Goal: Navigation & Orientation: Find specific page/section

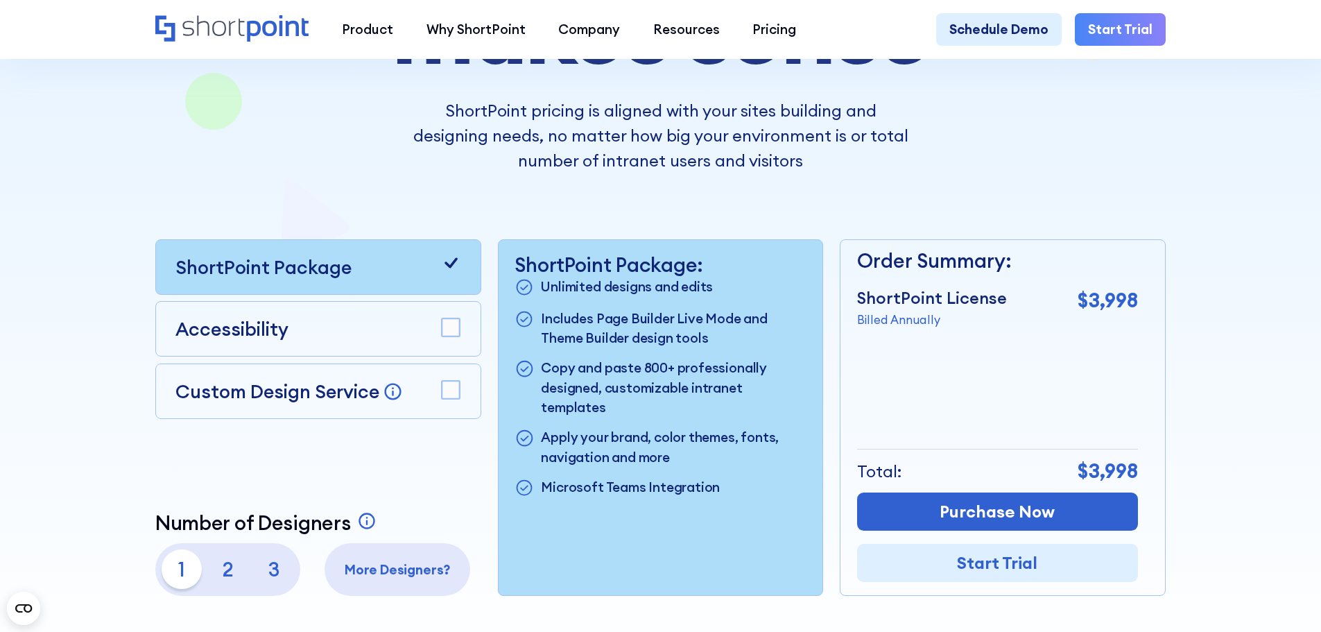
scroll to position [208, 0]
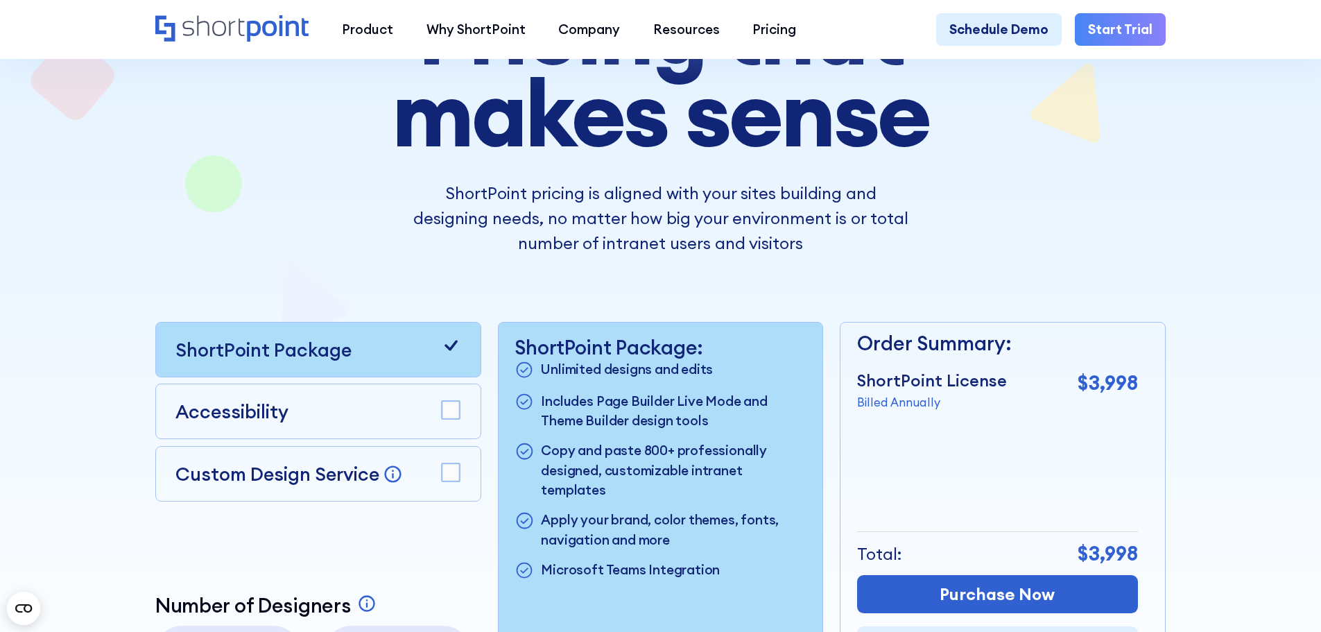
click at [451, 413] on rect at bounding box center [451, 411] width 18 height 18
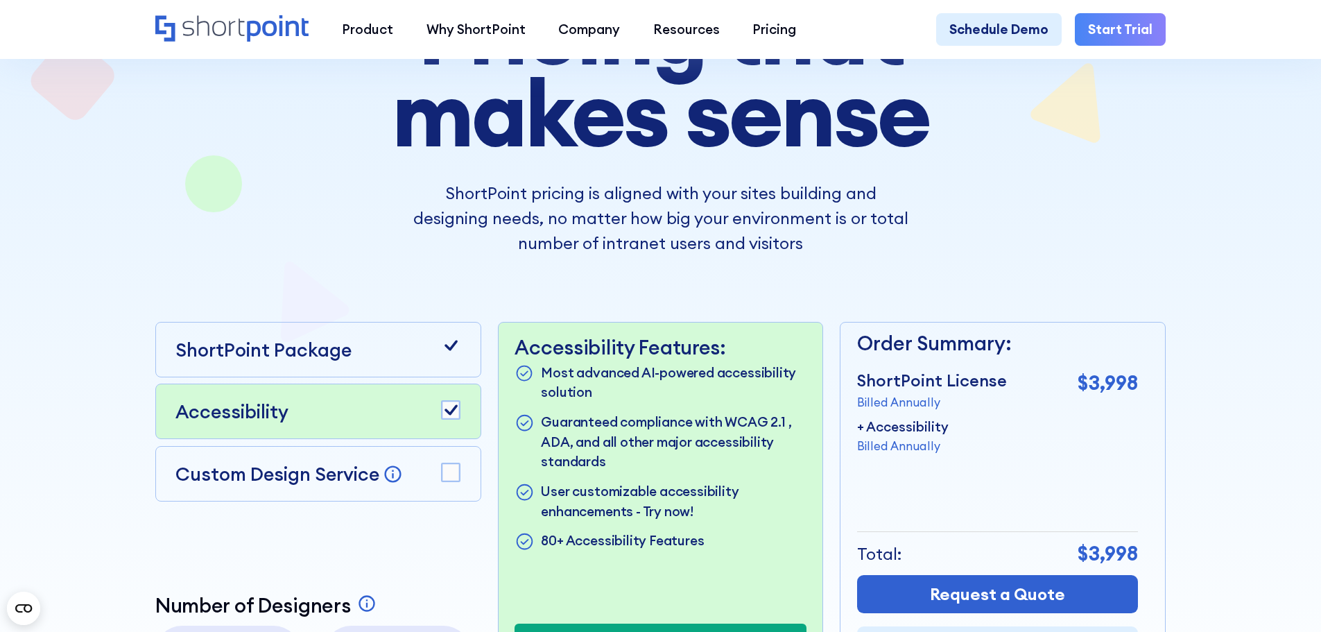
click at [456, 478] on rect at bounding box center [451, 472] width 18 height 18
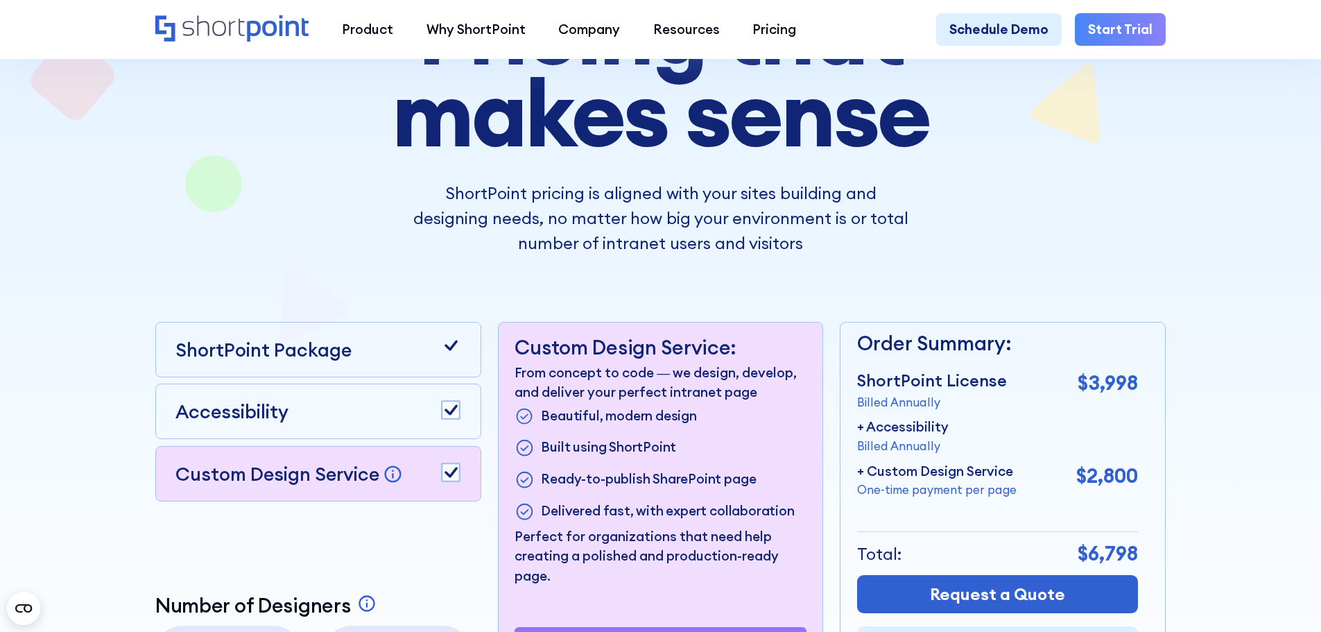
click at [456, 478] on rect at bounding box center [451, 472] width 18 height 18
click at [444, 418] on rect at bounding box center [451, 411] width 18 height 18
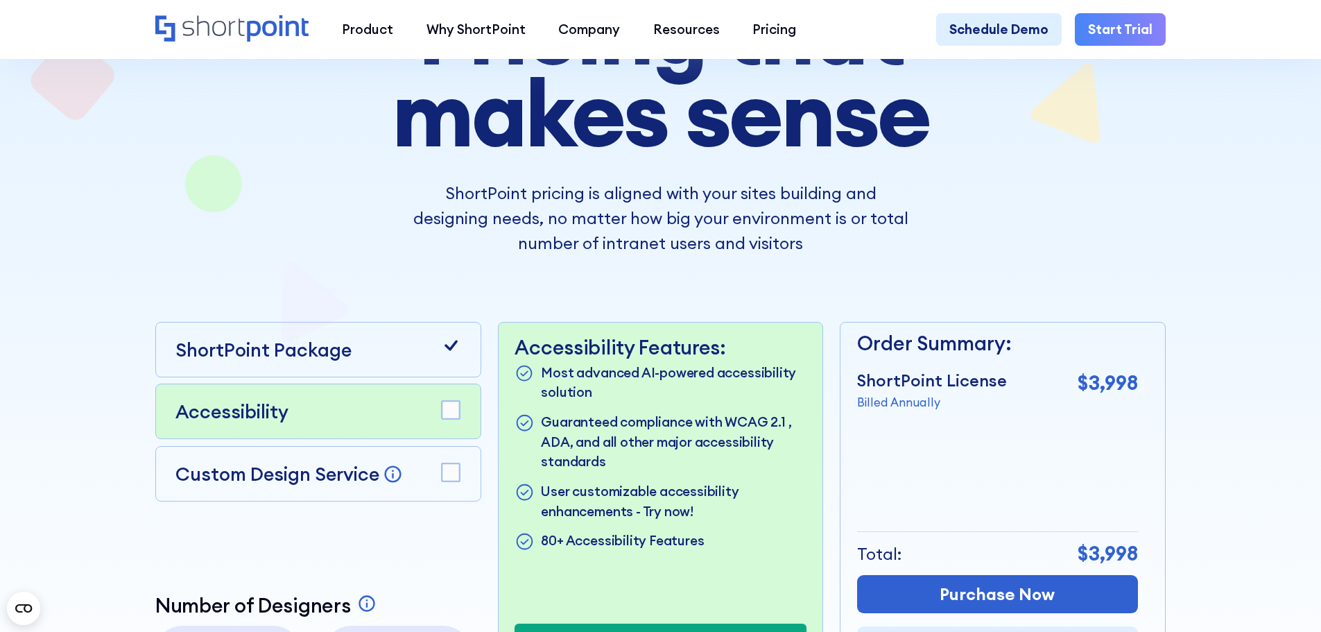
click at [449, 472] on rect at bounding box center [451, 472] width 18 height 18
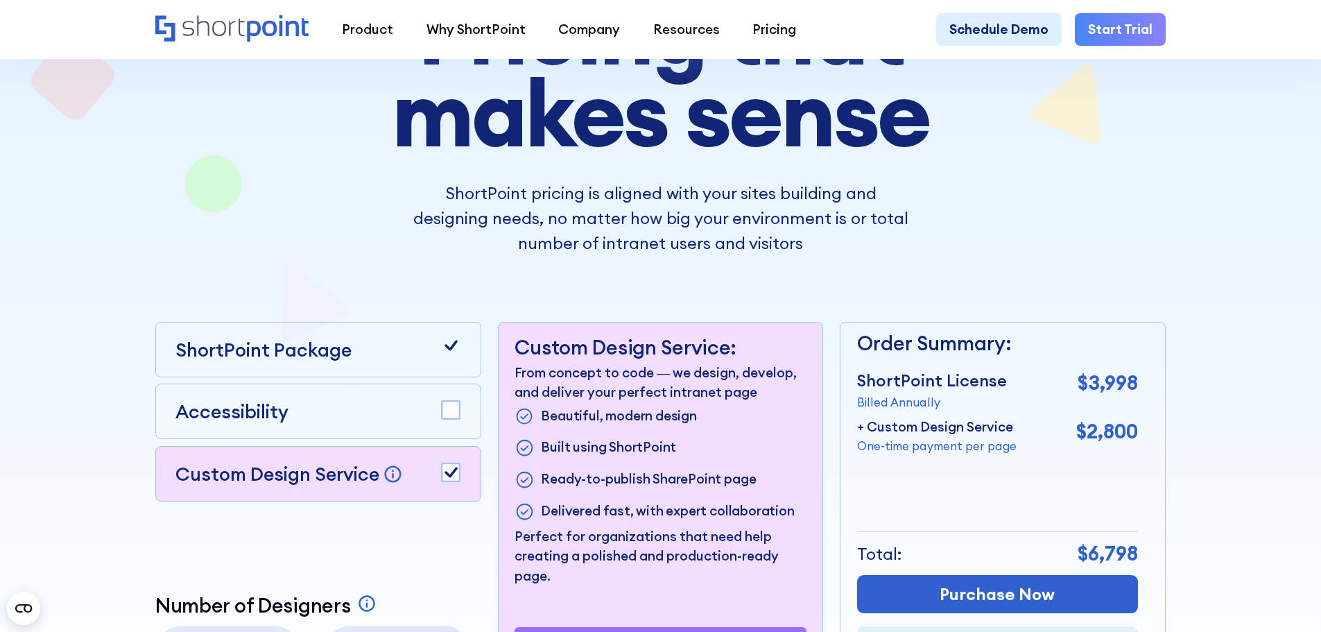
click at [449, 472] on rect at bounding box center [451, 472] width 18 height 18
click at [450, 420] on rect at bounding box center [451, 411] width 18 height 18
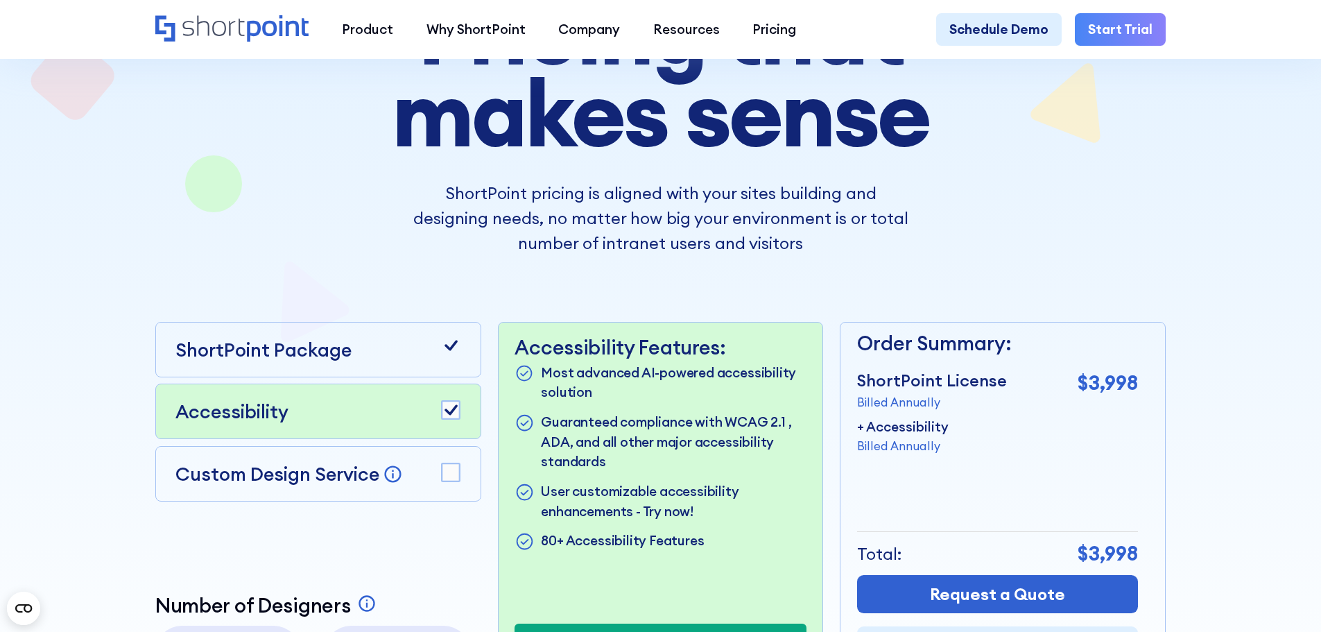
click at [449, 415] on icon at bounding box center [450, 410] width 13 height 10
click at [448, 420] on rect at bounding box center [451, 411] width 18 height 18
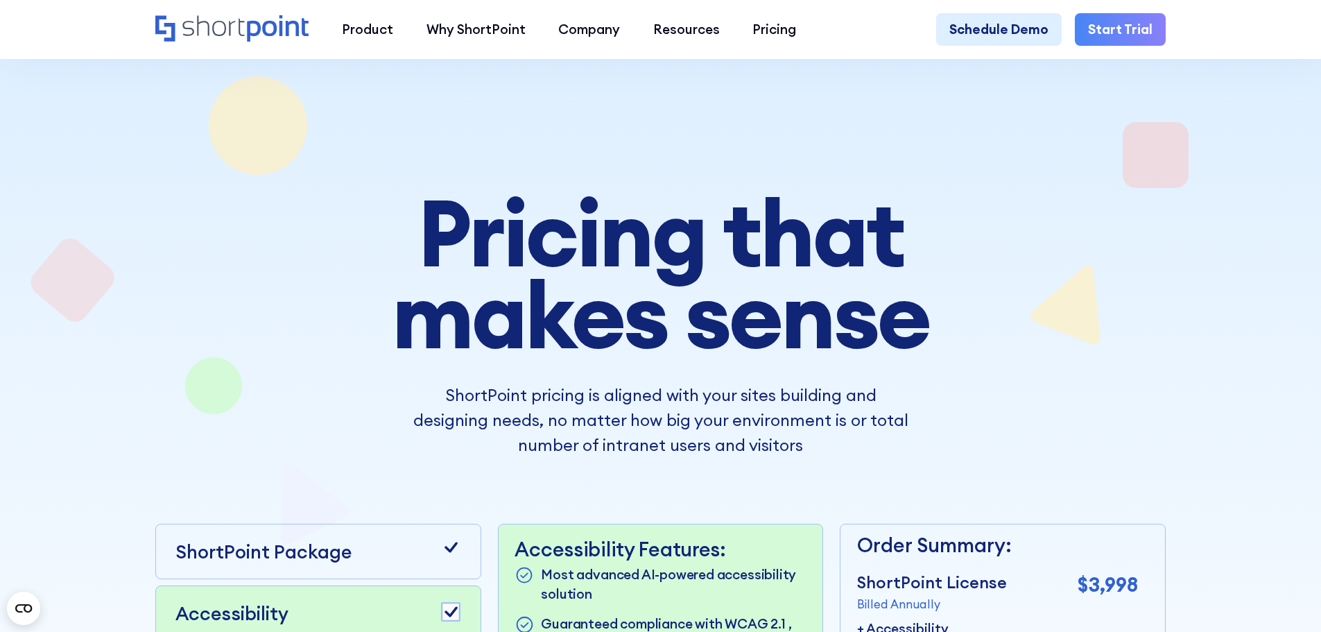
scroll to position [0, 0]
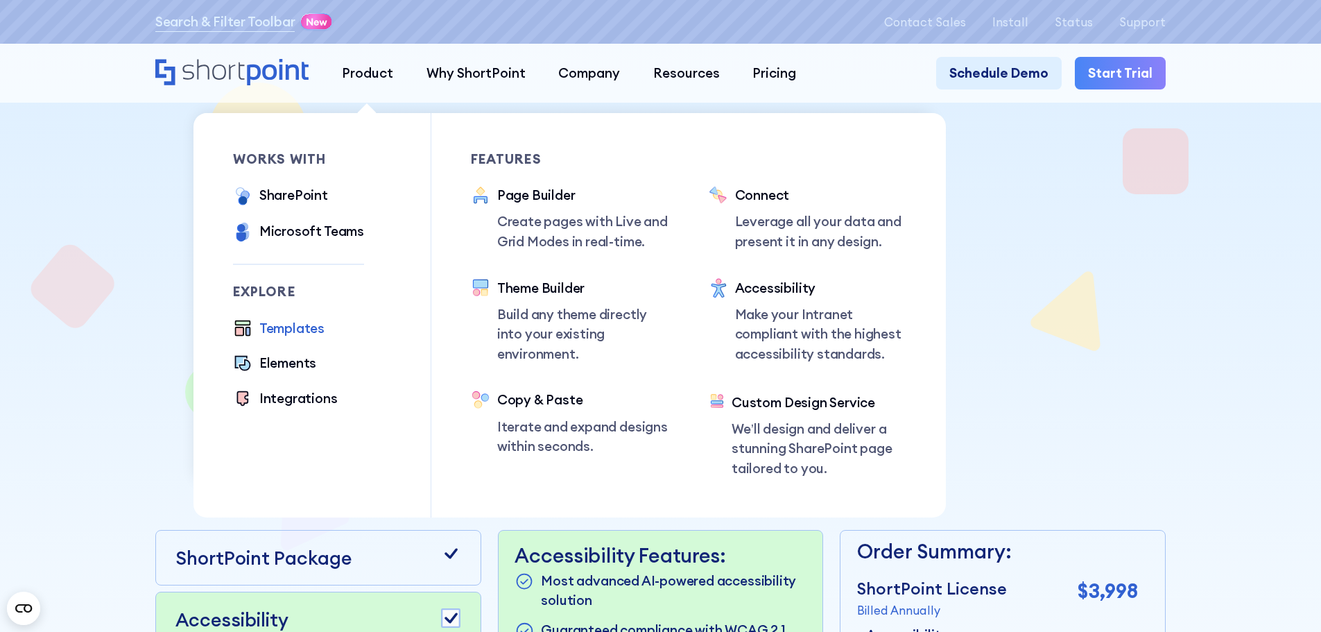
click at [305, 325] on div "Templates" at bounding box center [291, 328] width 65 height 20
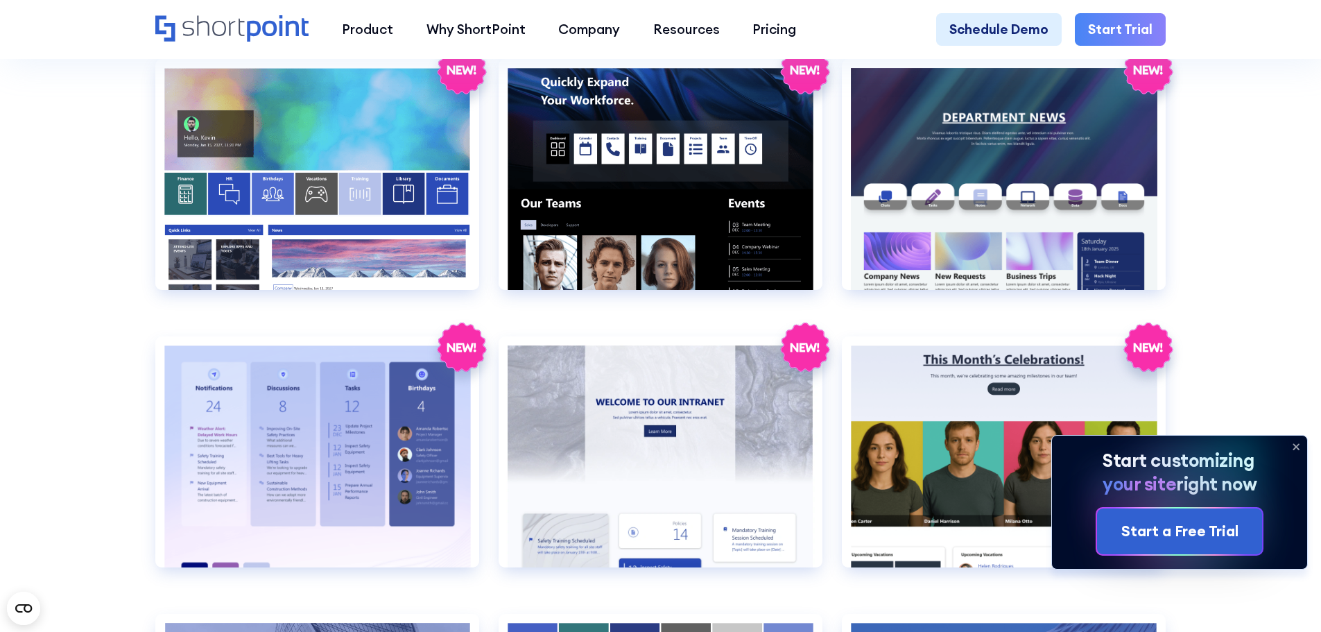
scroll to position [2704, 0]
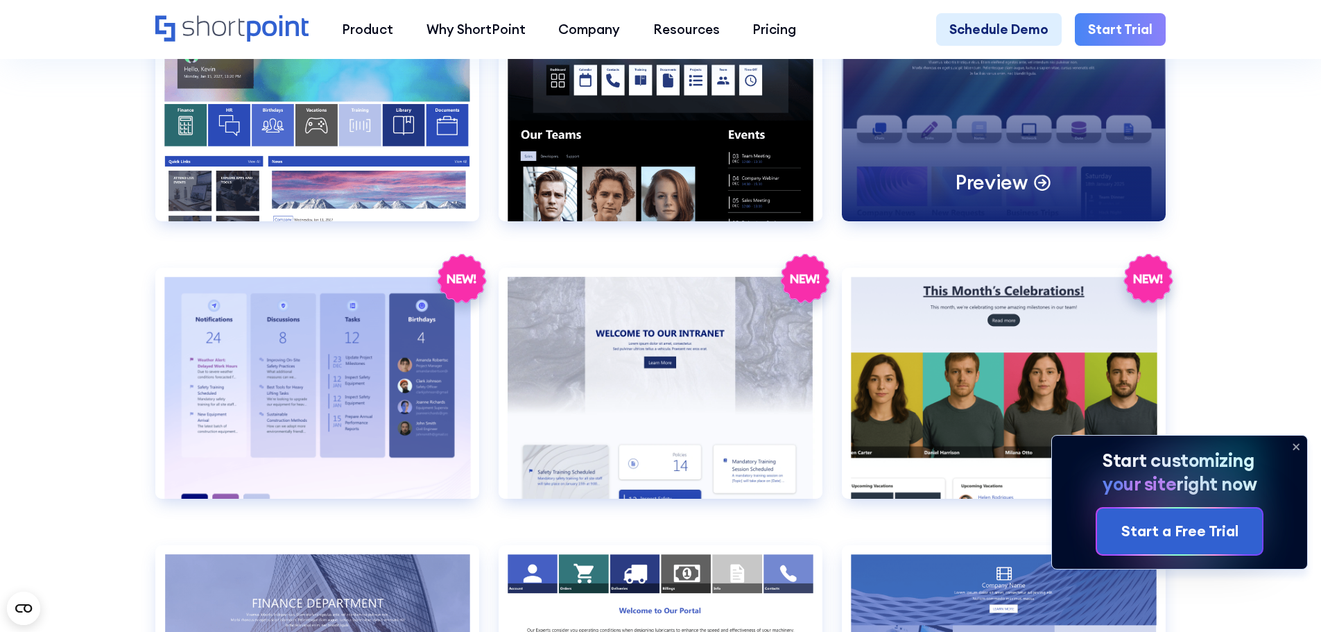
click at [958, 116] on div "Preview" at bounding box center [1004, 105] width 324 height 231
